Goal: Task Accomplishment & Management: Manage account settings

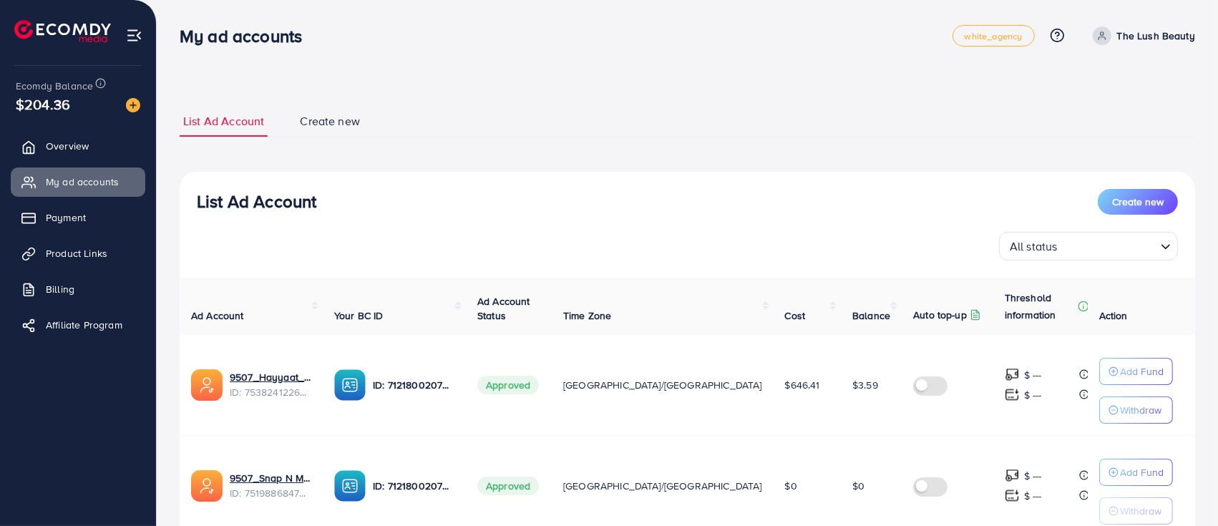
click at [1108, 41] on span at bounding box center [1102, 35] width 19 height 19
click at [1113, 127] on link "Log out" at bounding box center [1126, 118] width 136 height 32
